Goal: Task Accomplishment & Management: Manage account settings

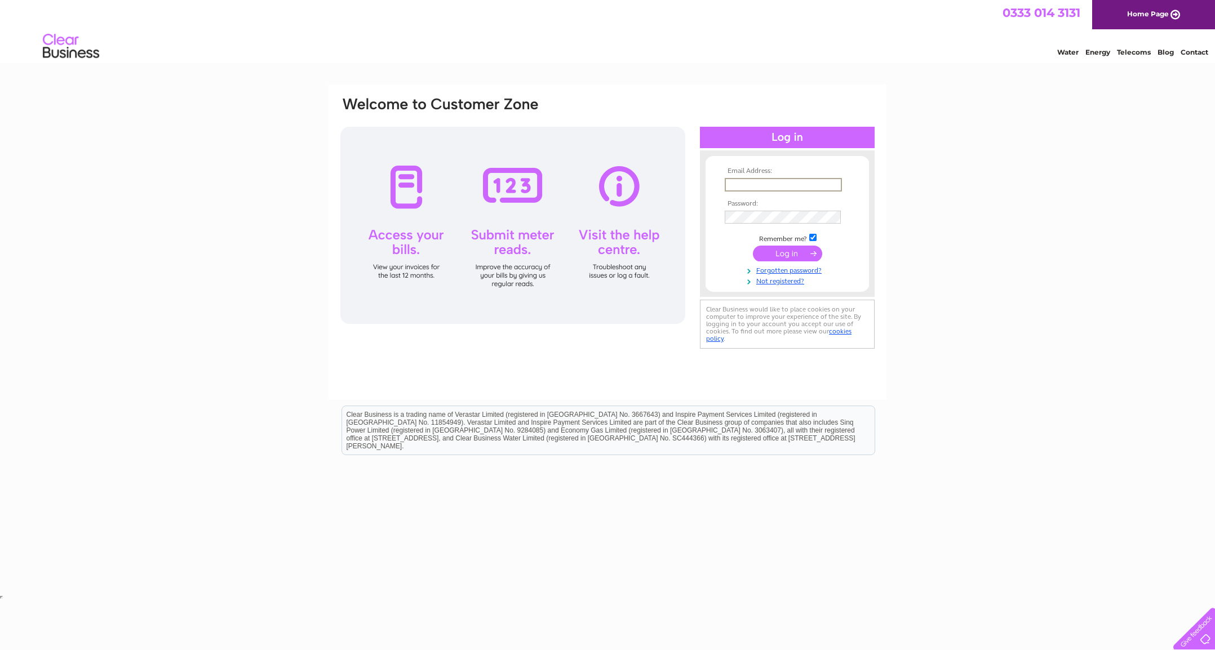
type input "info@sarumgraphics.co.uk"
click at [781, 255] on input "submit" at bounding box center [787, 254] width 69 height 16
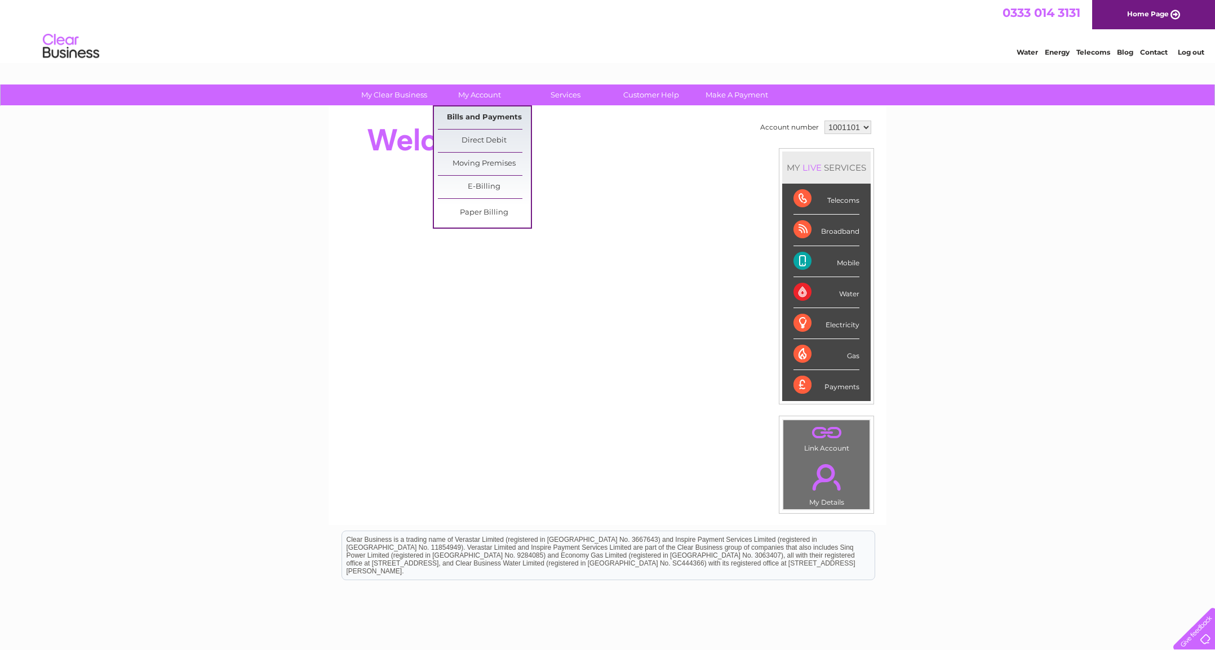
click at [497, 119] on link "Bills and Payments" at bounding box center [484, 118] width 93 height 23
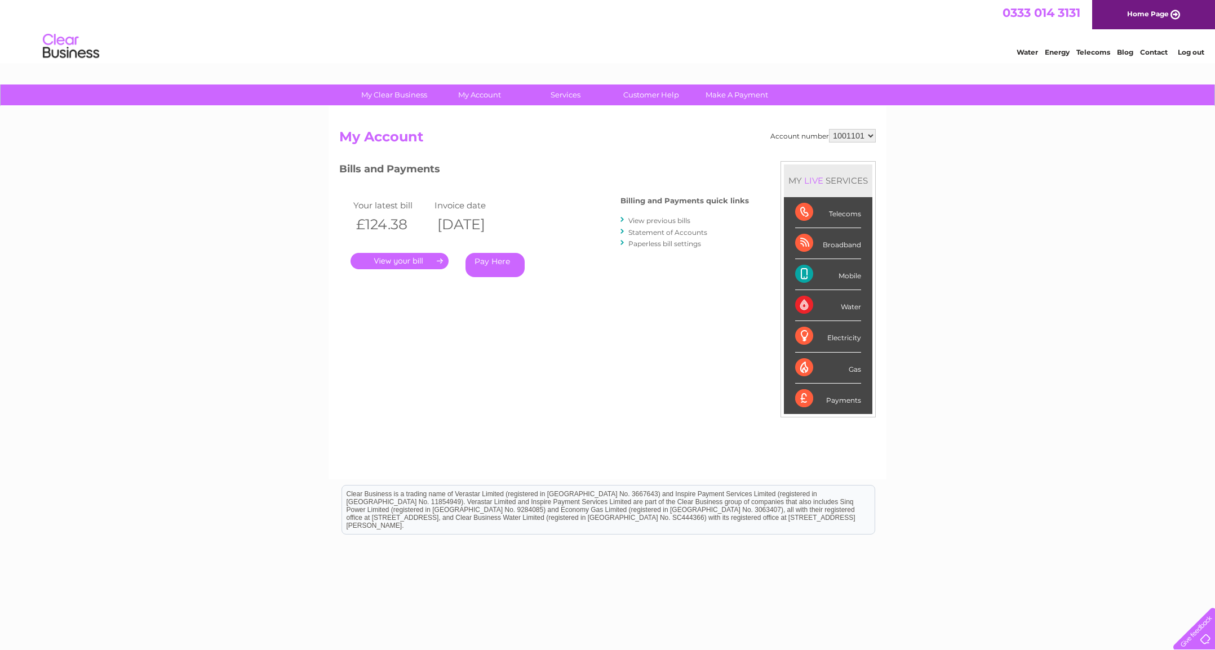
click at [396, 260] on link "." at bounding box center [400, 261] width 98 height 16
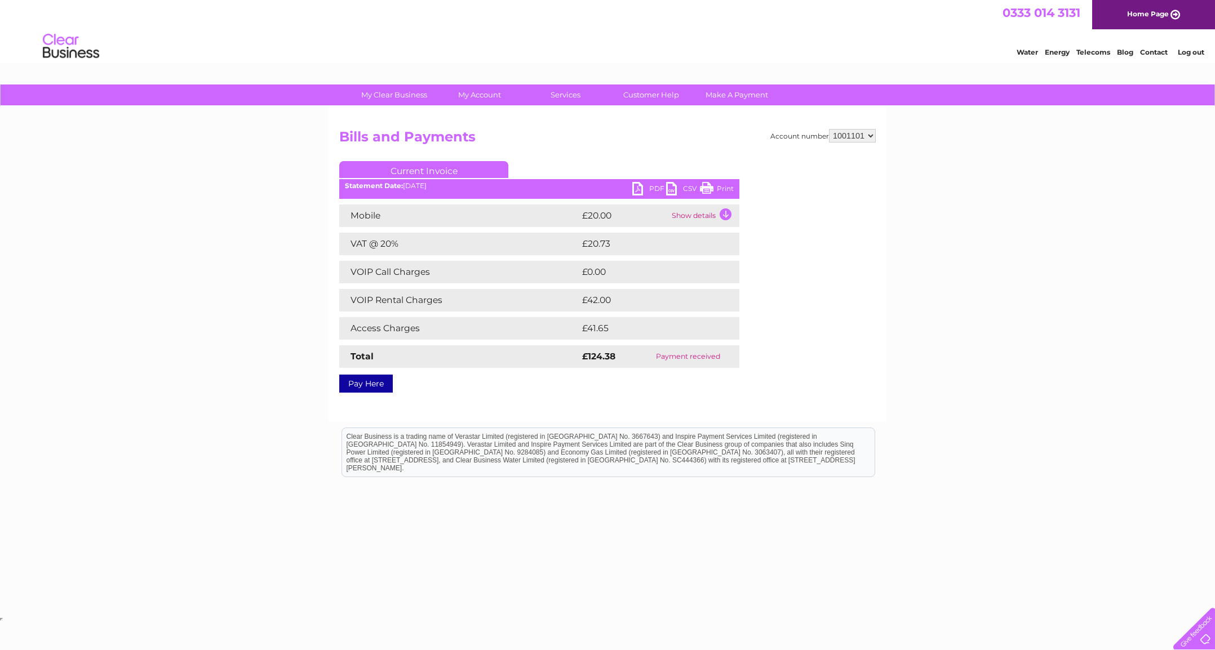
click at [641, 189] on link "PDF" at bounding box center [649, 190] width 34 height 16
